Goal: Information Seeking & Learning: Learn about a topic

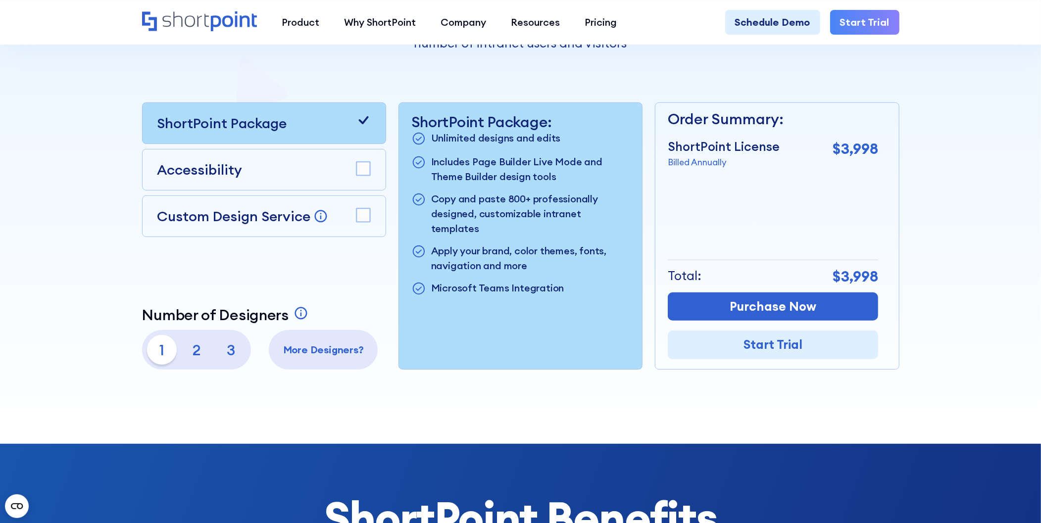
scroll to position [297, 0]
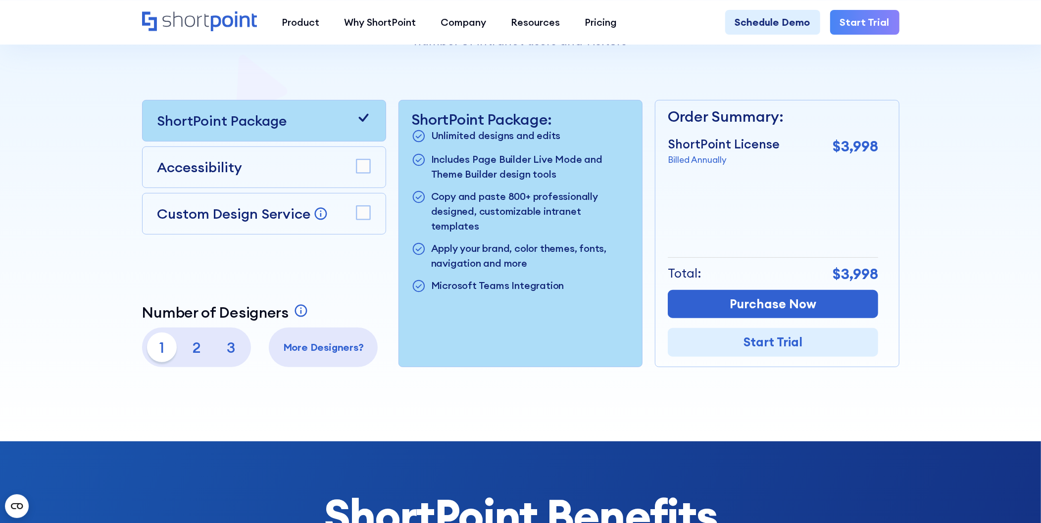
click at [155, 217] on div "Custom Design Service Bring your dream design to life with our Custom Design Se…" at bounding box center [264, 214] width 244 height 42
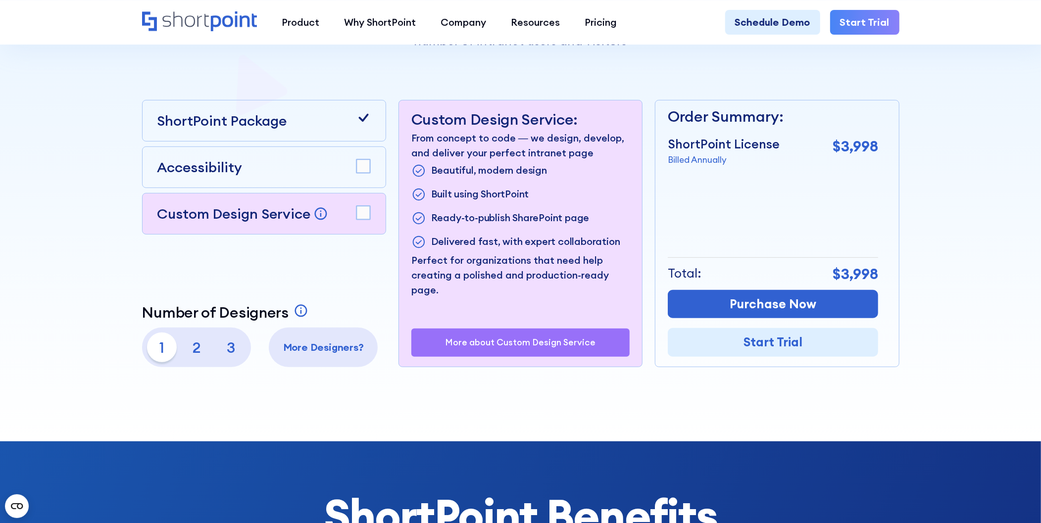
click at [196, 340] on p "2" at bounding box center [197, 348] width 30 height 30
click at [226, 353] on p "3" at bounding box center [231, 348] width 30 height 30
click at [158, 350] on p "1" at bounding box center [162, 348] width 30 height 30
click at [221, 342] on p "3" at bounding box center [231, 348] width 30 height 30
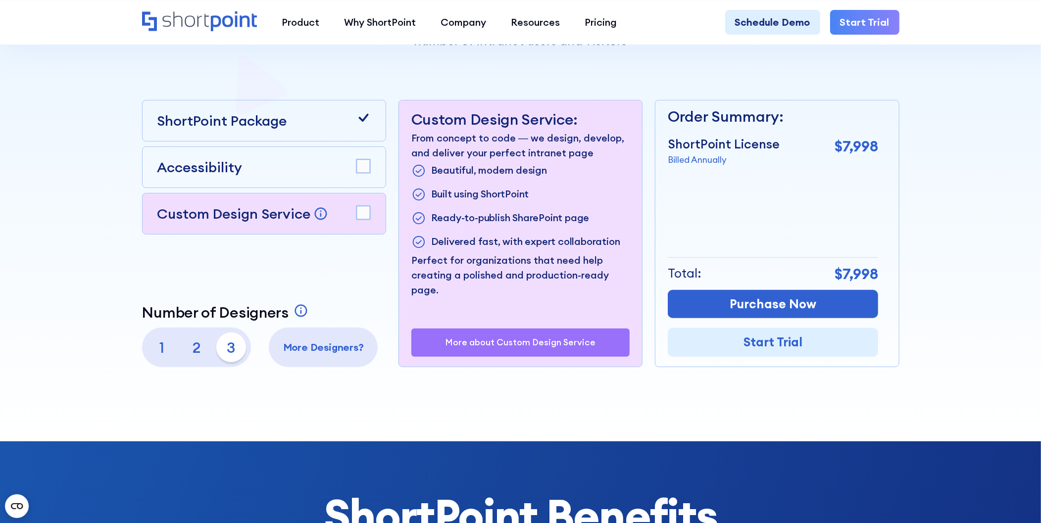
click at [332, 349] on p "More Designers?" at bounding box center [323, 347] width 99 height 15
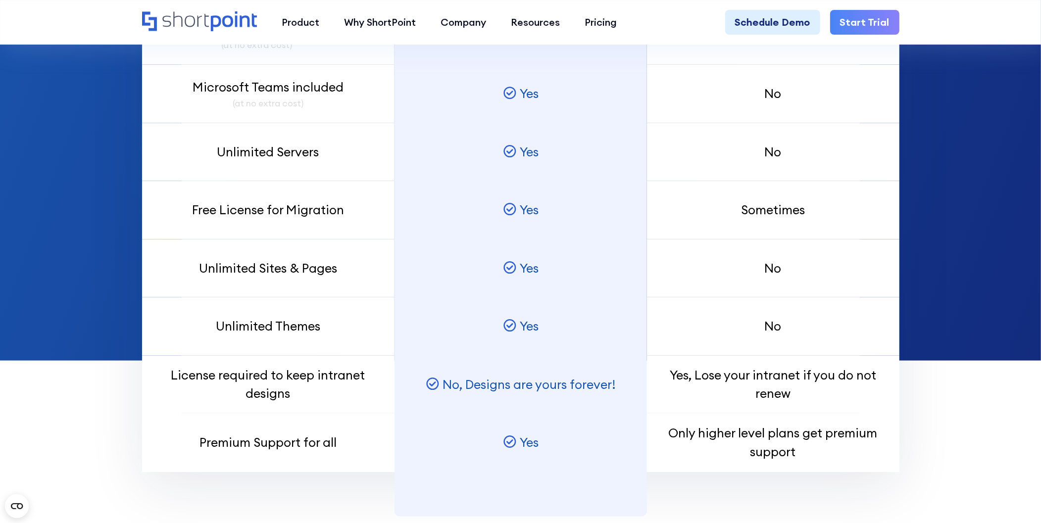
scroll to position [1009, 0]
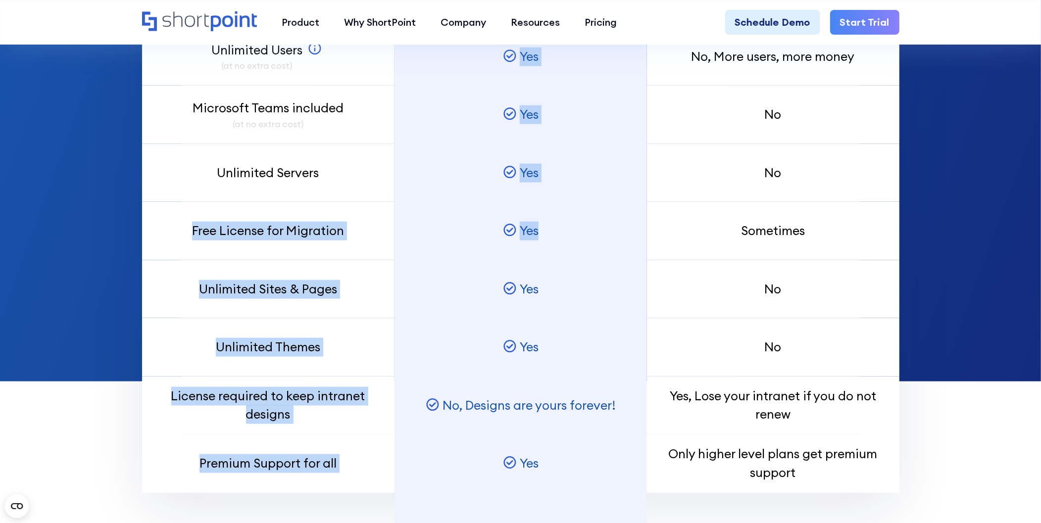
drag, startPoint x: 186, startPoint y: 230, endPoint x: 553, endPoint y: 225, distance: 367.2
click at [553, 225] on div "Pay Per Designer Unlimited Users (at no extra cost) SharePoint Users can view t…" at bounding box center [520, 194] width 757 height 598
click at [366, 245] on div "Free License for Migration" at bounding box center [268, 231] width 252 height 58
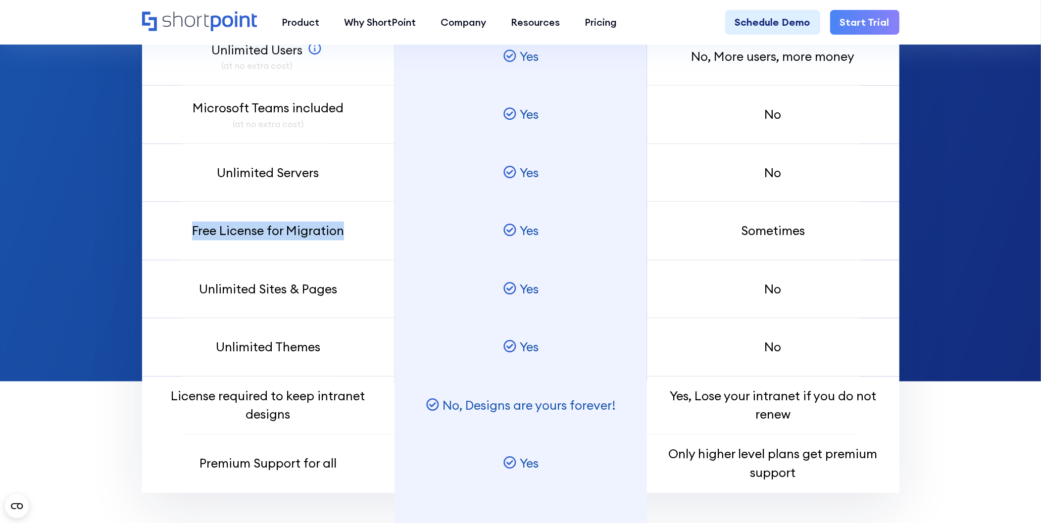
drag, startPoint x: 347, startPoint y: 233, endPoint x: 172, endPoint y: 235, distance: 175.2
click at [172, 235] on div "Free License for Migration" at bounding box center [268, 231] width 252 height 58
